Goal: Find specific page/section: Find specific page/section

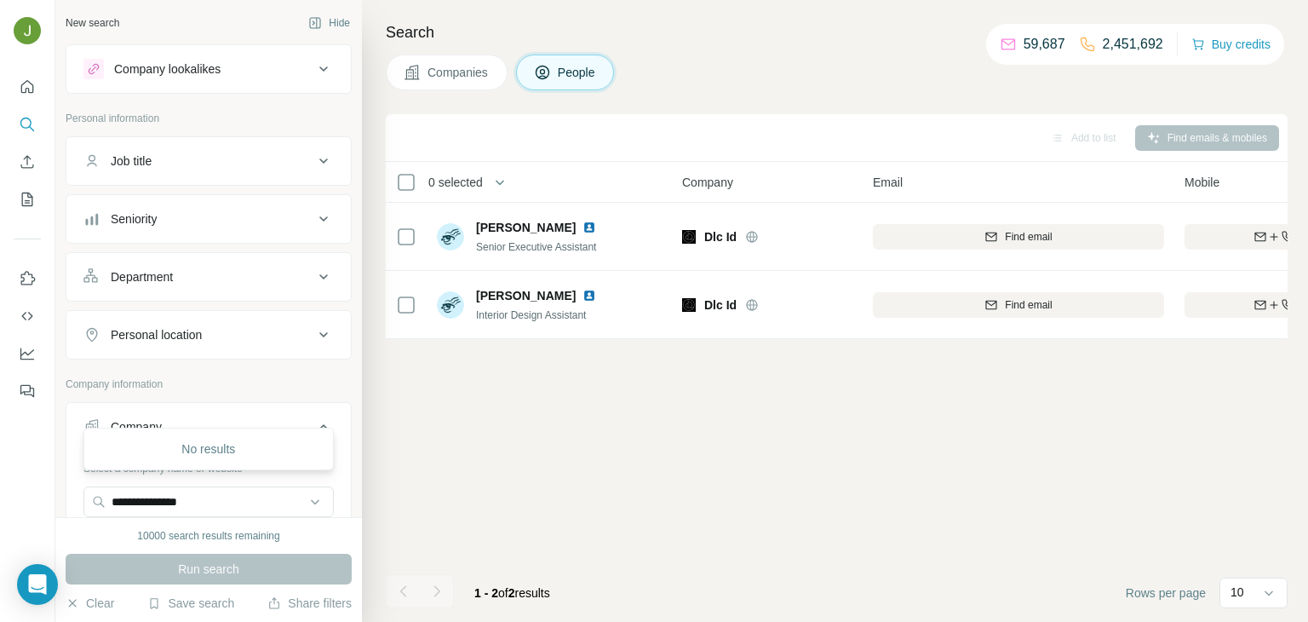
scroll to position [0, 279]
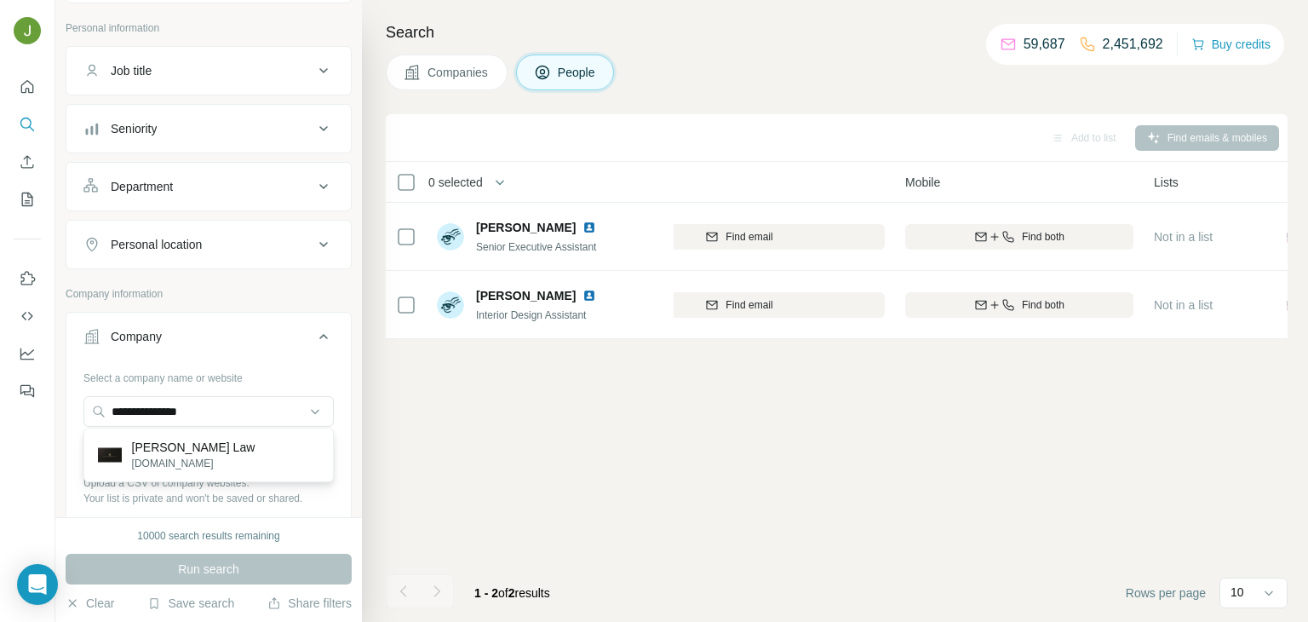
type input "**********"
click at [207, 445] on p "[PERSON_NAME] Law" at bounding box center [193, 447] width 123 height 17
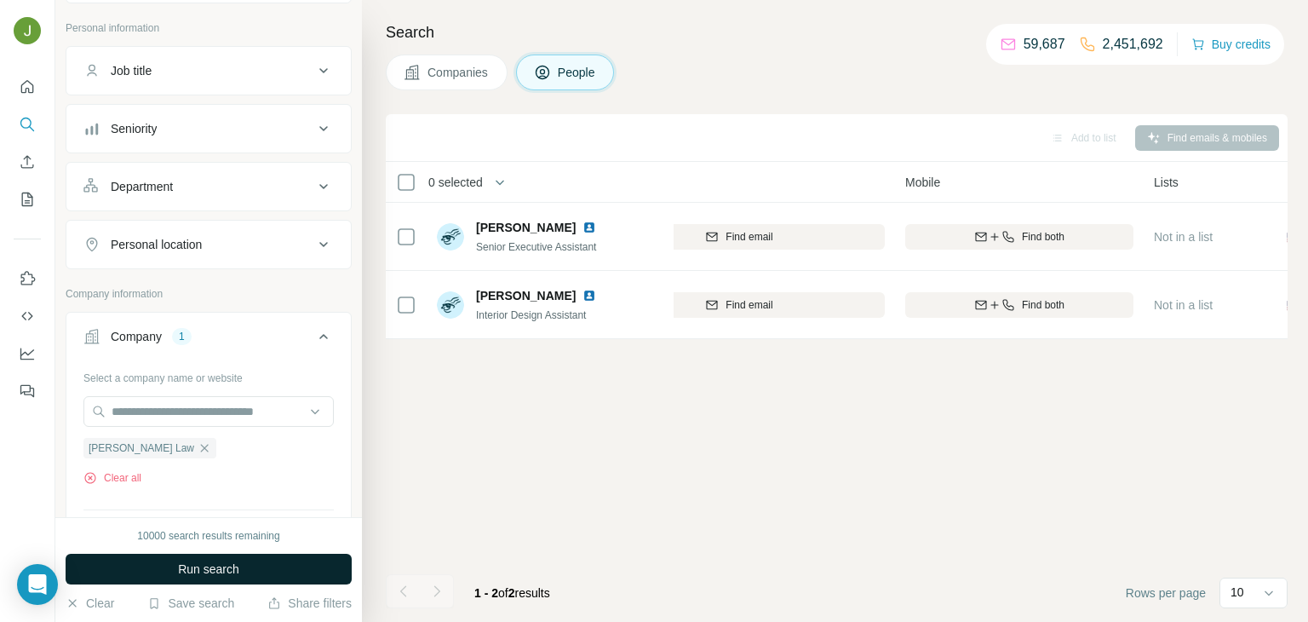
click at [241, 567] on button "Run search" at bounding box center [209, 568] width 286 height 31
